Goal: Information Seeking & Learning: Learn about a topic

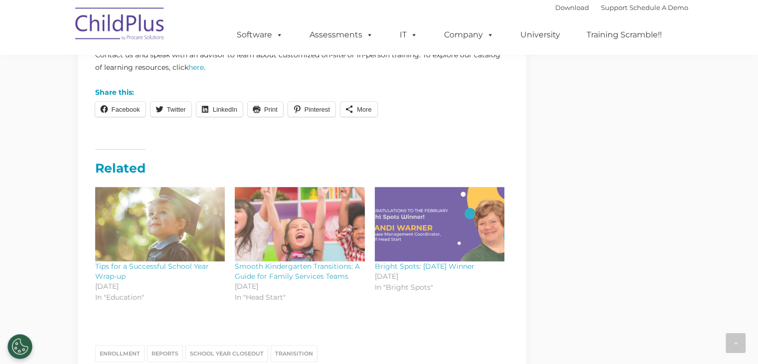
scroll to position [815, 0]
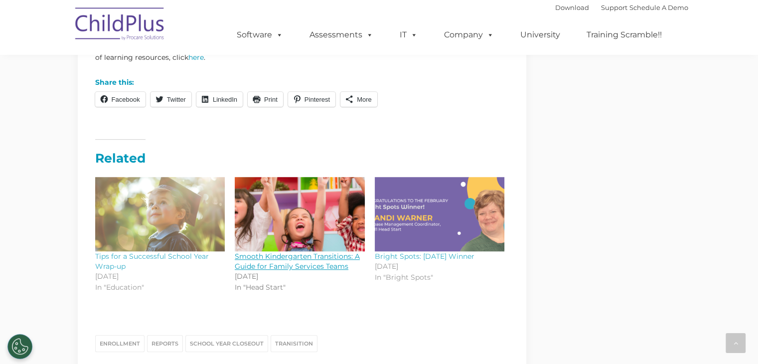
click at [298, 263] on link "Smooth Kindergarten Transitions: A Guide for Family Services Teams" at bounding box center [297, 261] width 125 height 19
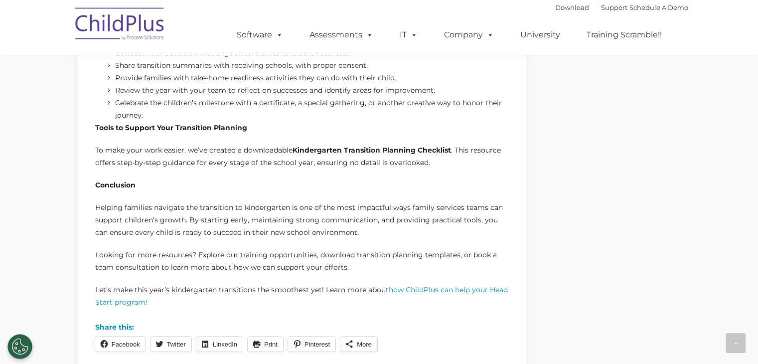
scroll to position [921, 0]
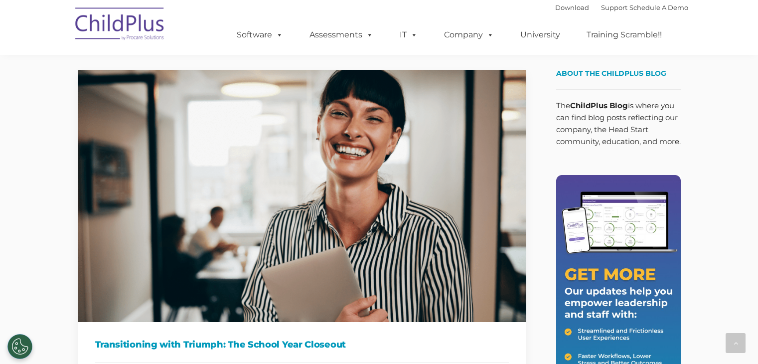
scroll to position [815, 0]
